Goal: Navigation & Orientation: Find specific page/section

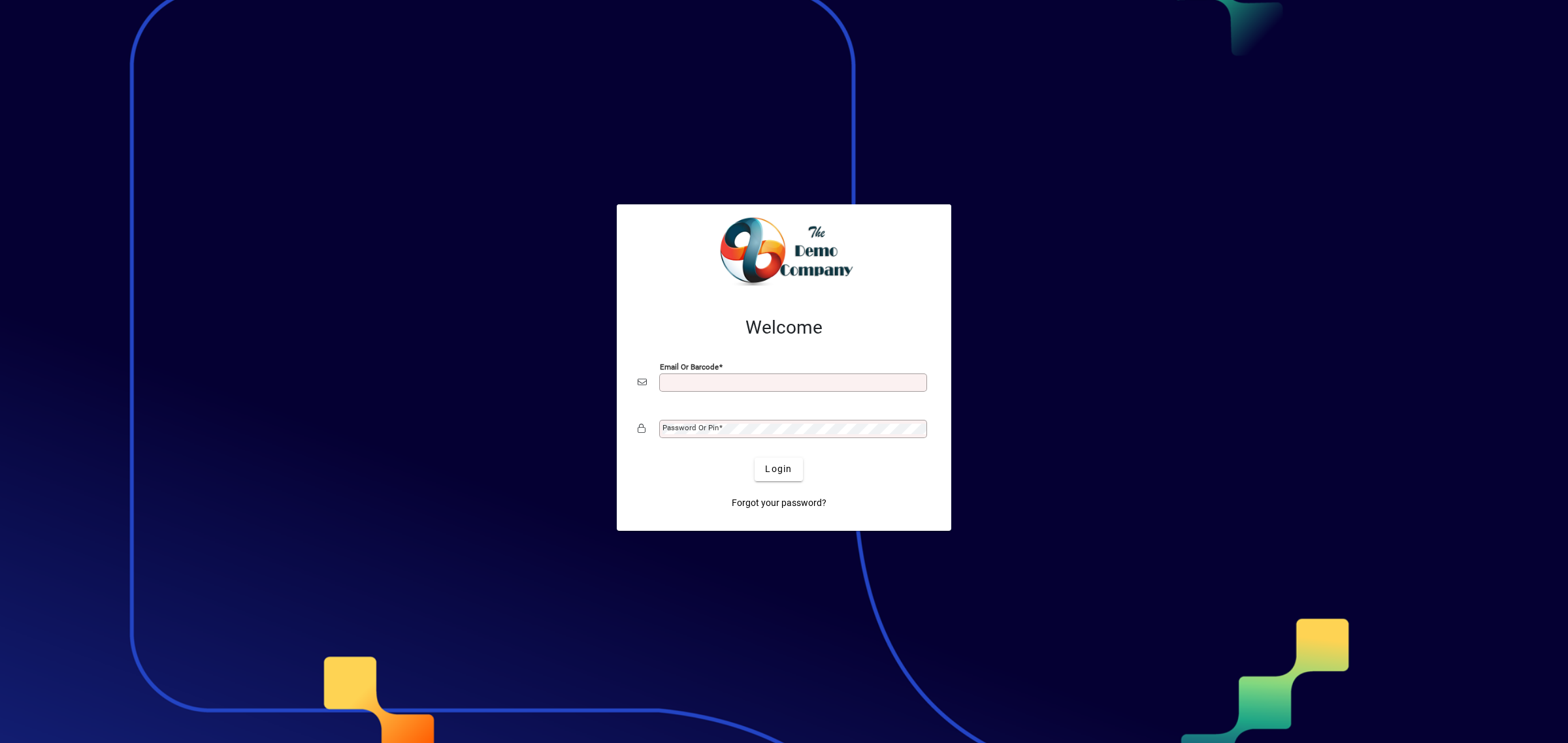
click at [740, 386] on input "Email or Barcode" at bounding box center [794, 382] width 264 height 10
type input "**********"
click at [769, 471] on span "Login" at bounding box center [778, 469] width 27 height 14
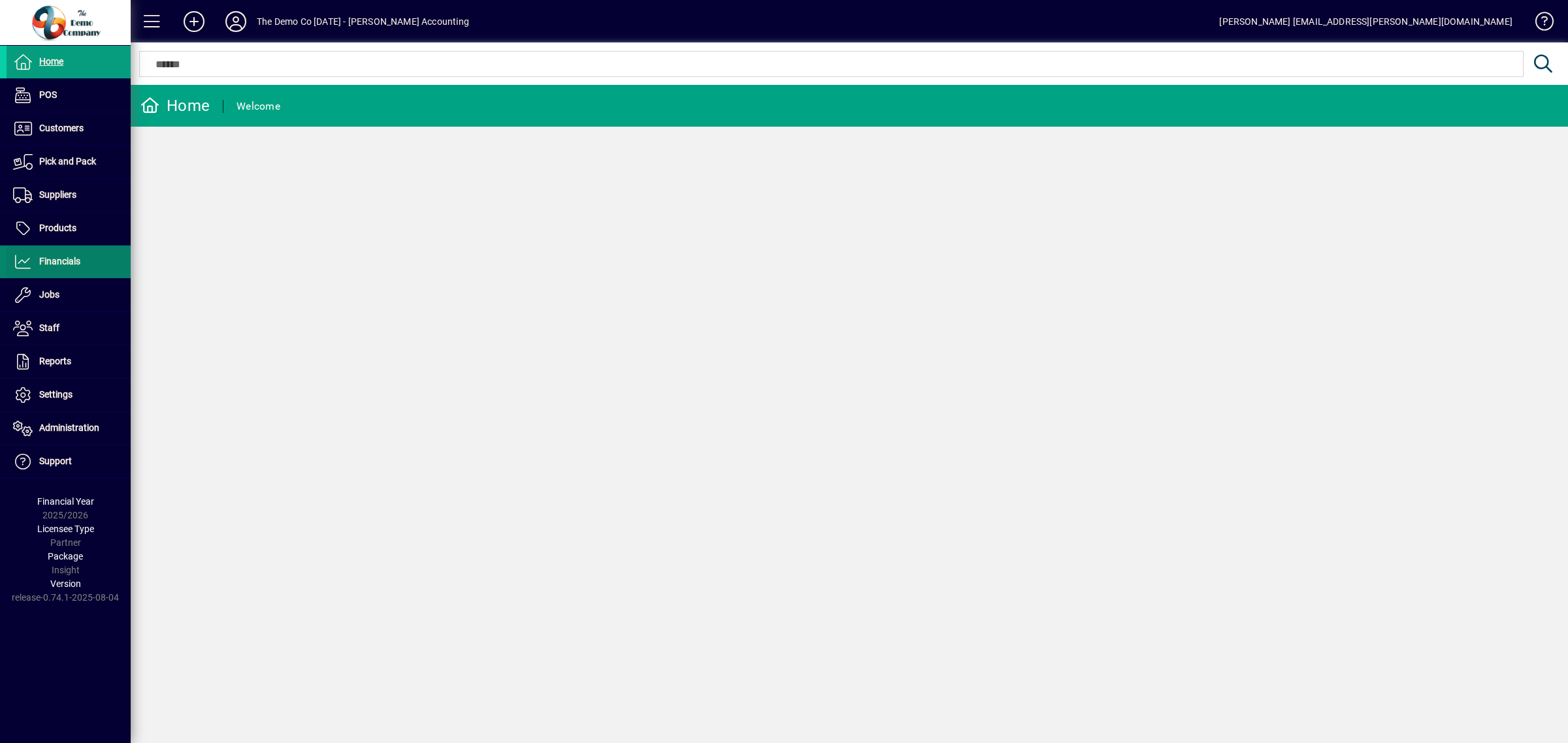
click at [60, 266] on span "Financials" at bounding box center [60, 261] width 41 height 10
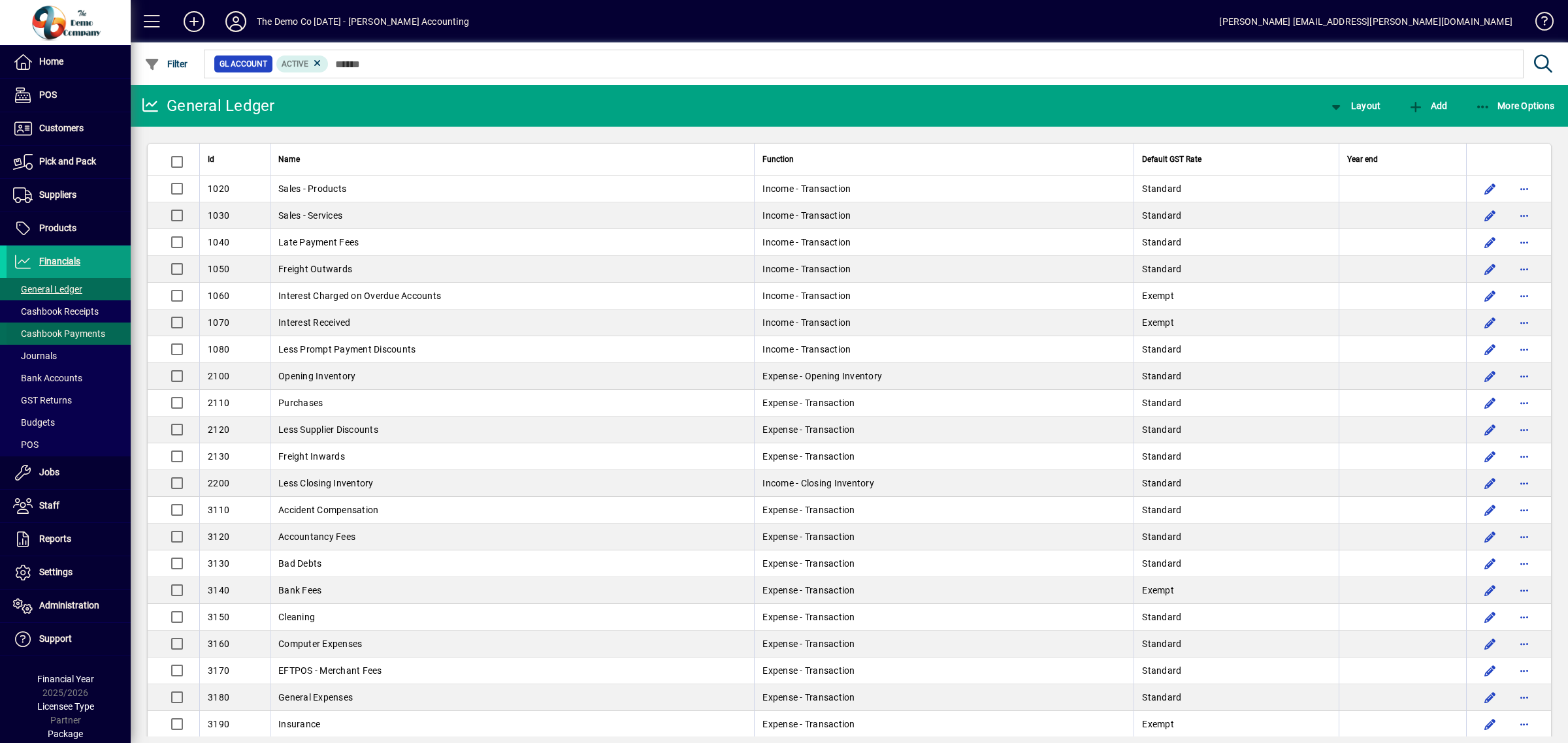
click at [73, 334] on span "Cashbook Payments" at bounding box center [59, 333] width 92 height 10
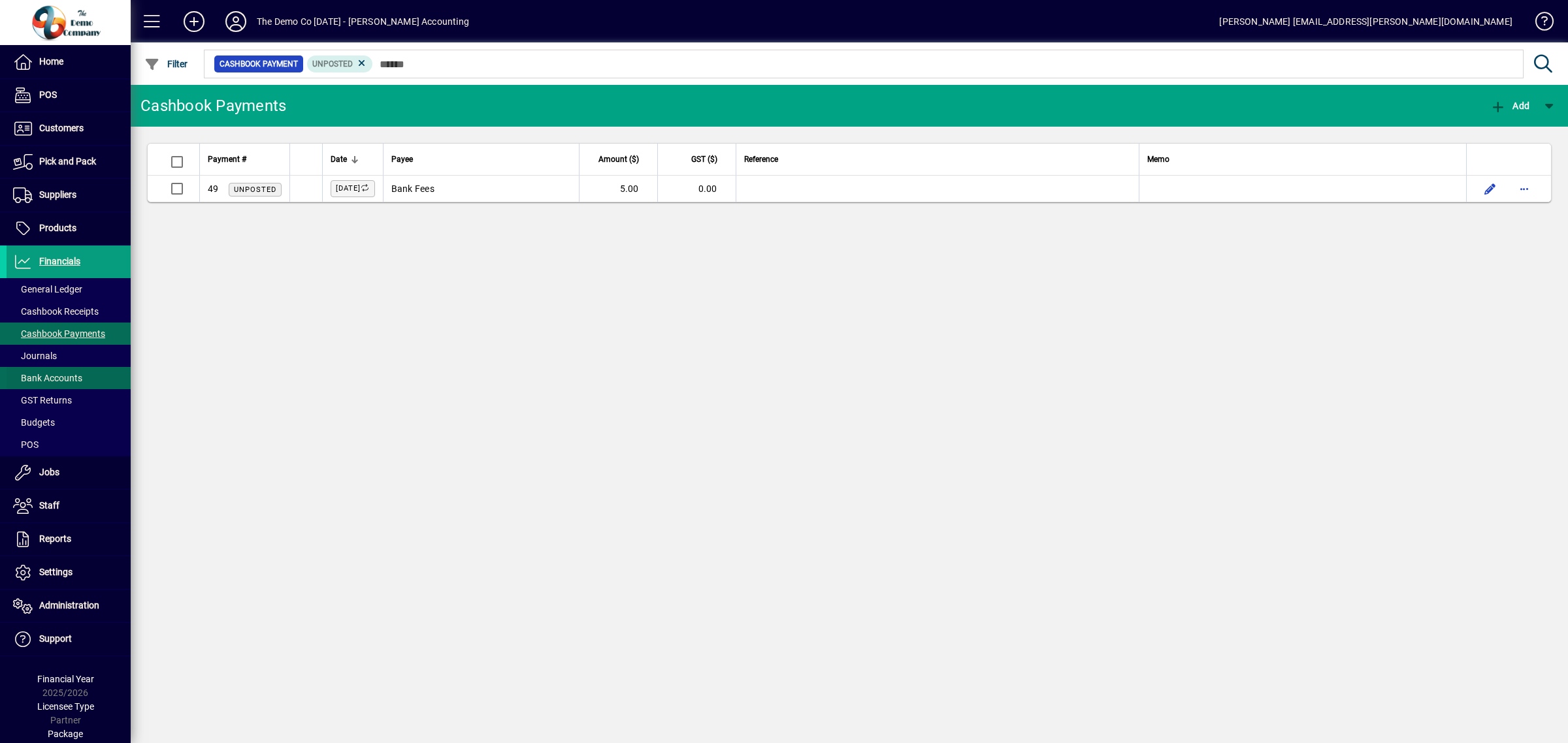
click at [52, 379] on span "Bank Accounts" at bounding box center [47, 378] width 69 height 10
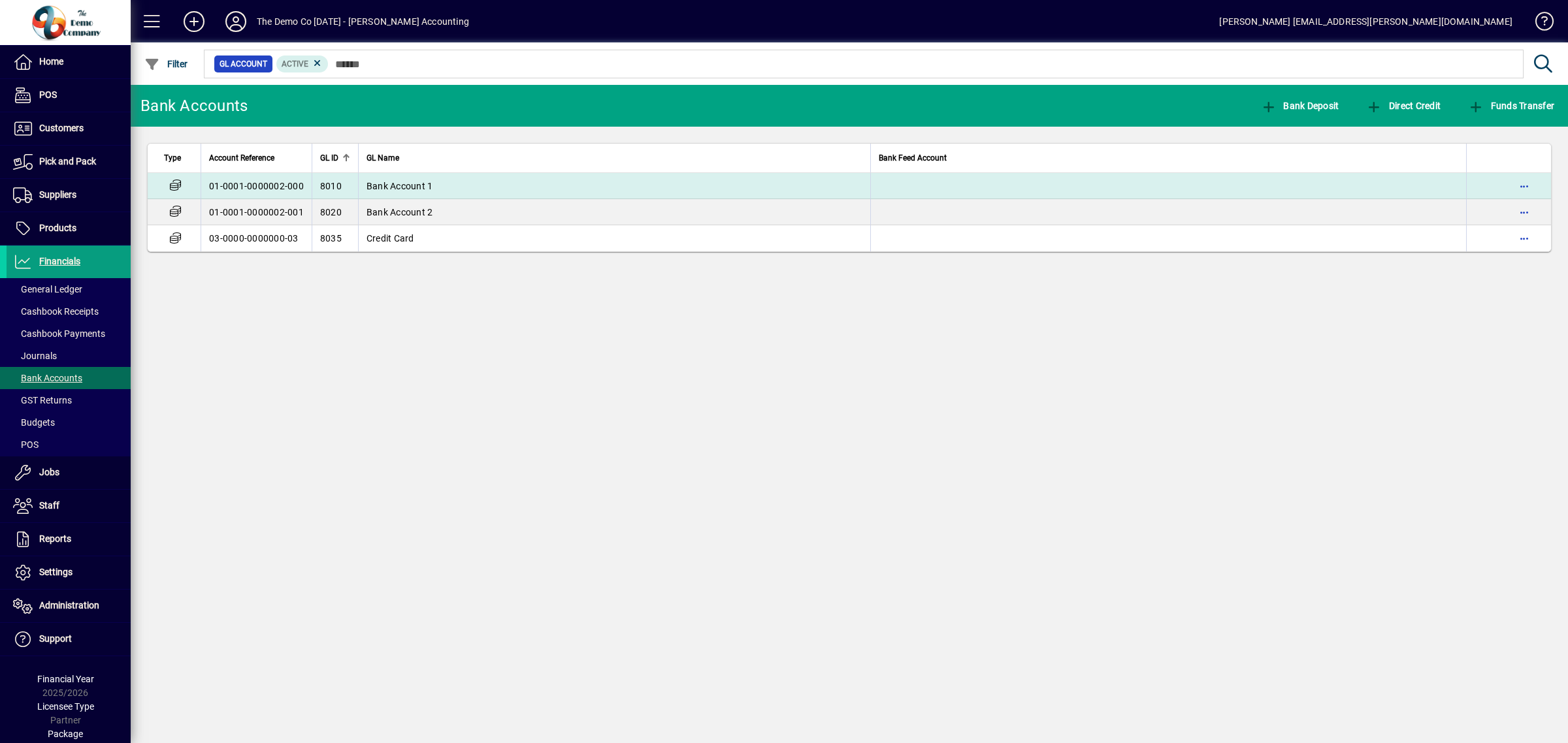
click at [419, 181] on span "Bank Account 1" at bounding box center [399, 186] width 67 height 10
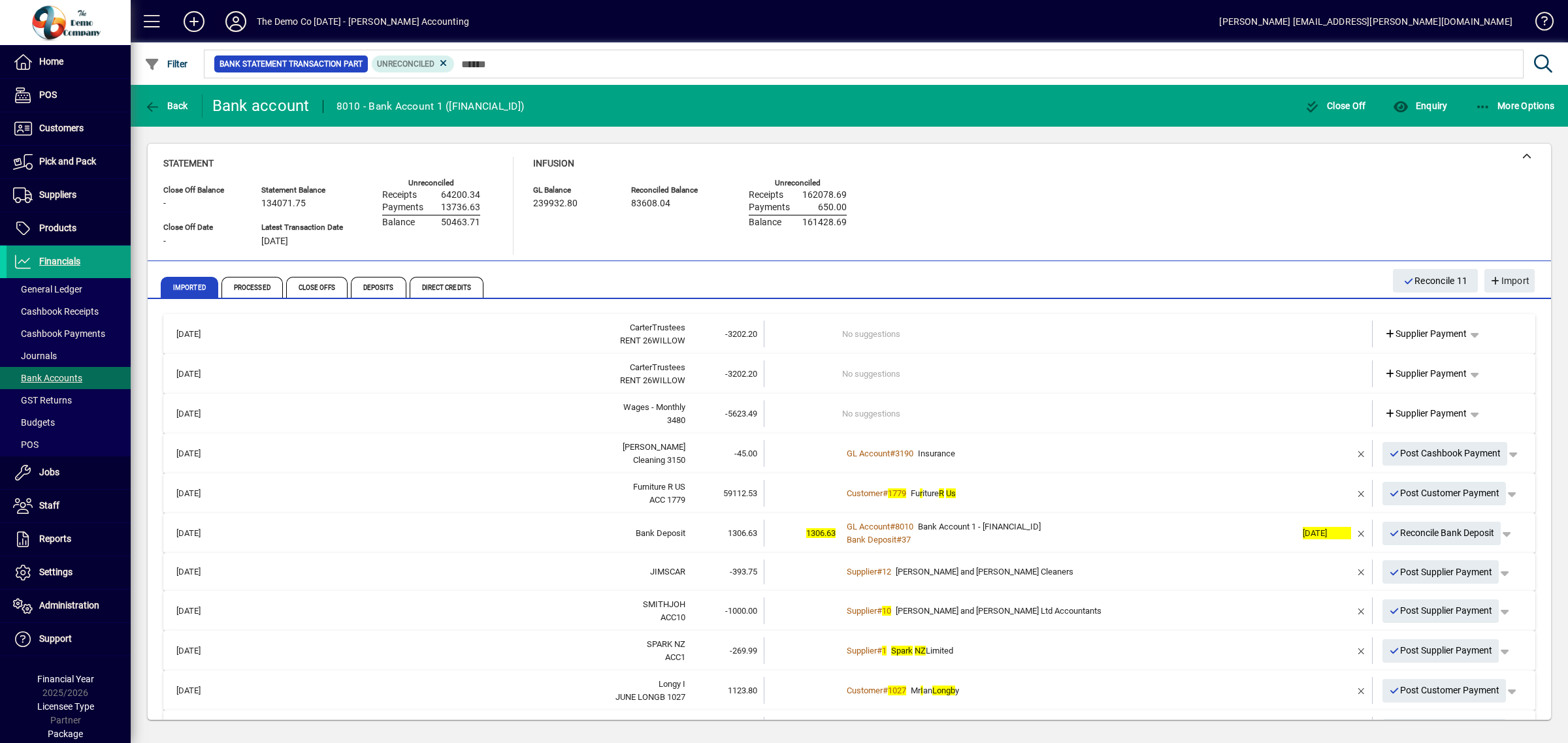
click at [229, 21] on icon at bounding box center [236, 21] width 26 height 21
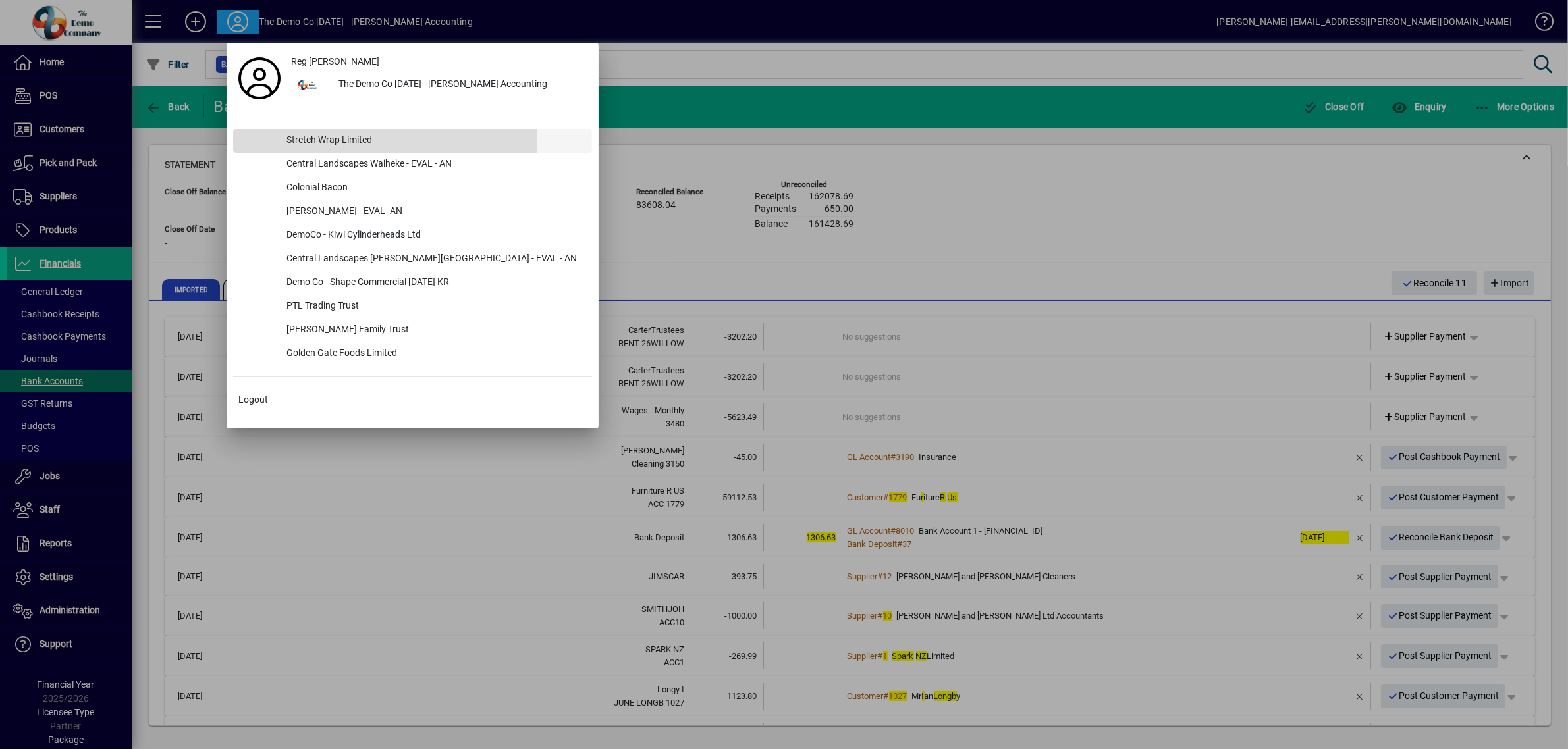
click at [340, 136] on div "Stretch Wrap Limited" at bounding box center [434, 141] width 316 height 24
